Goal: Task Accomplishment & Management: Manage account settings

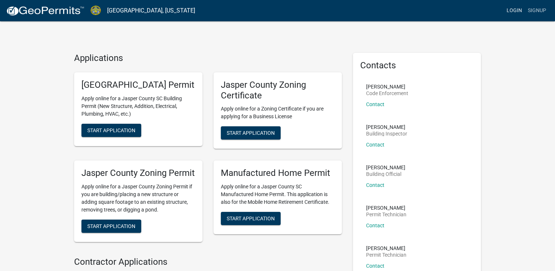
click at [516, 9] on link "Login" at bounding box center [513, 11] width 21 height 14
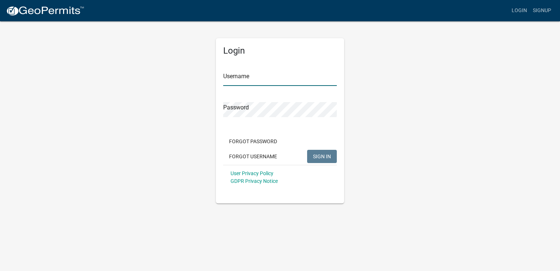
click at [264, 77] on input "Username" at bounding box center [280, 78] width 114 height 15
type input "palmettopickup25"
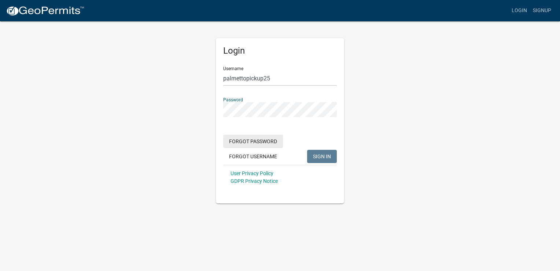
click at [249, 137] on form "Username palmettopickup25 Password Forgot Password Forgot Username SIGN IN User…" at bounding box center [280, 124] width 114 height 129
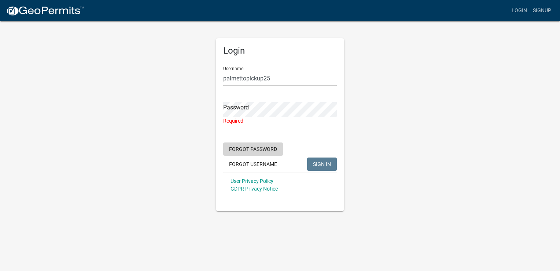
click at [247, 146] on button "Forgot Password" at bounding box center [253, 148] width 60 height 13
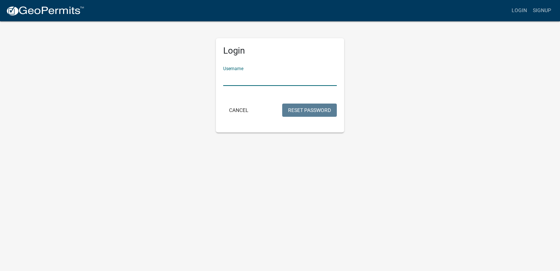
click at [246, 79] on input "Username" at bounding box center [280, 78] width 114 height 15
type input "[EMAIL_ADDRESS][DOMAIN_NAME]"
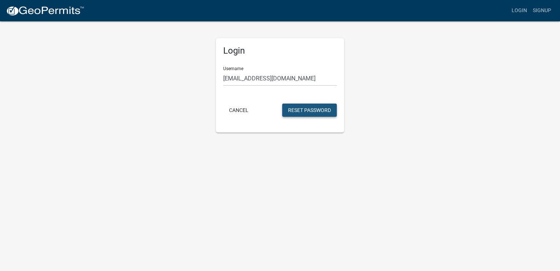
click at [302, 110] on button "Reset Password" at bounding box center [309, 109] width 55 height 13
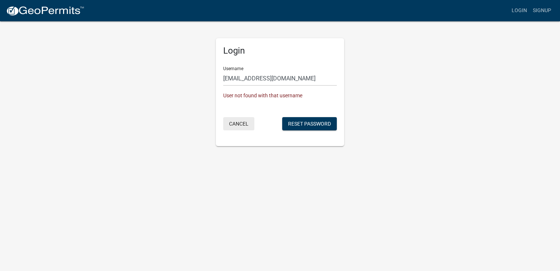
click at [234, 127] on button "Cancel" at bounding box center [238, 123] width 31 height 13
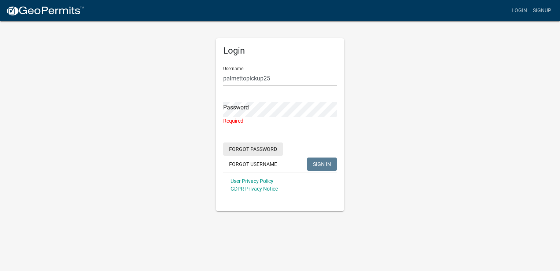
click at [247, 148] on button "Forgot Password" at bounding box center [253, 148] width 60 height 13
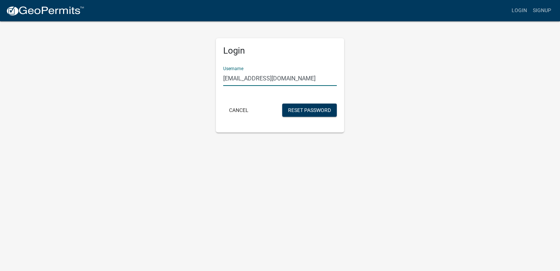
click at [291, 77] on input "[EMAIL_ADDRESS][DOMAIN_NAME]" at bounding box center [280, 78] width 114 height 15
type input "palmitopickup25"
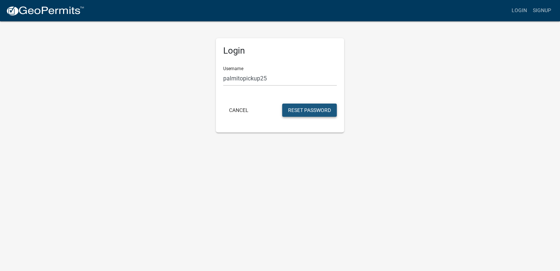
click at [291, 104] on button "Reset Password" at bounding box center [309, 109] width 55 height 13
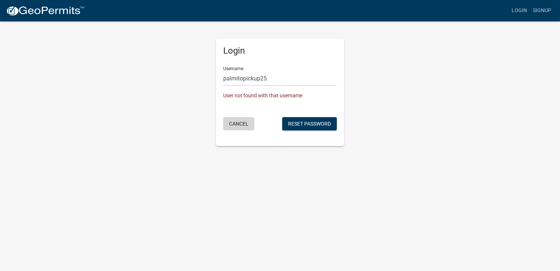
click at [246, 120] on button "Cancel" at bounding box center [238, 123] width 31 height 13
